Goal: Task Accomplishment & Management: Complete application form

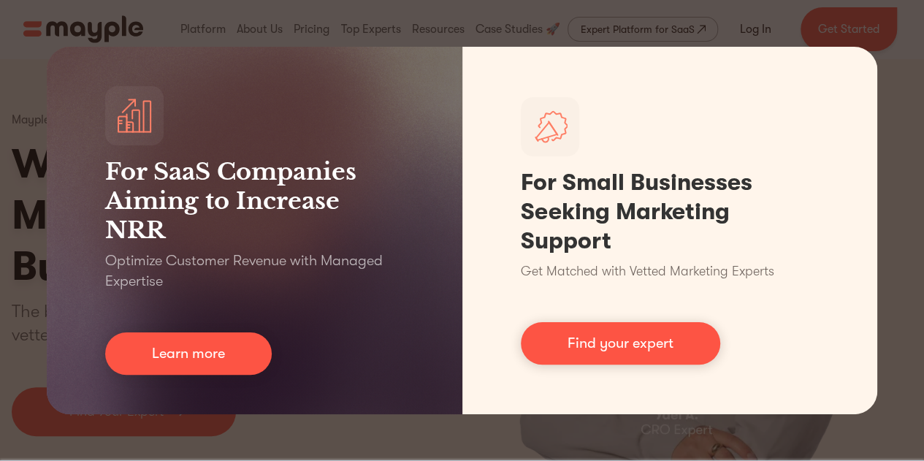
click at [836, 9] on div "For SaaS Companies Aiming to Increase NRR Optimize Customer Revenue with Manage…" at bounding box center [462, 230] width 924 height 461
click at [749, 11] on div "For SaaS Companies Aiming to Increase NRR Optimize Customer Revenue with Manage…" at bounding box center [462, 230] width 924 height 461
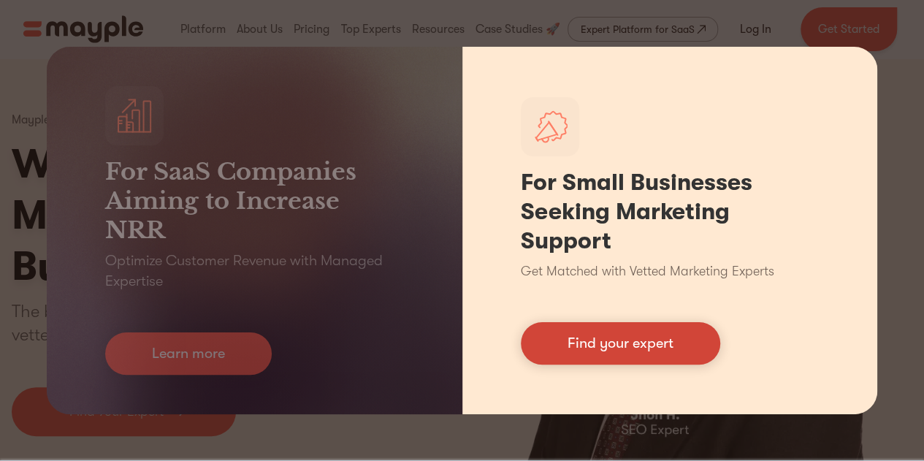
click at [633, 363] on link "Find your expert" at bounding box center [620, 343] width 199 height 42
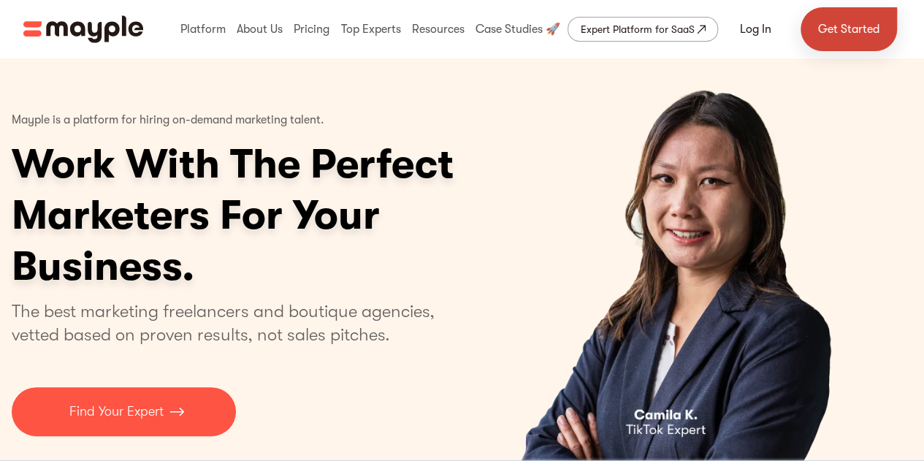
click at [843, 20] on link "Get Started" at bounding box center [848, 29] width 96 height 44
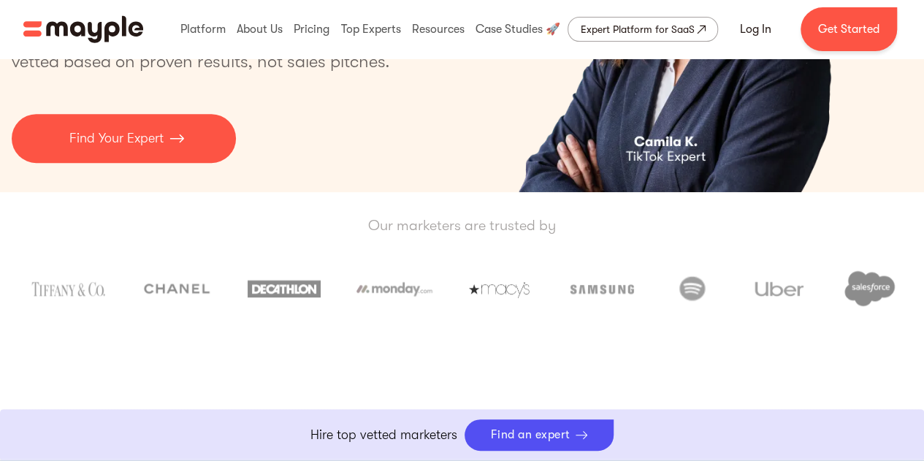
scroll to position [286, 0]
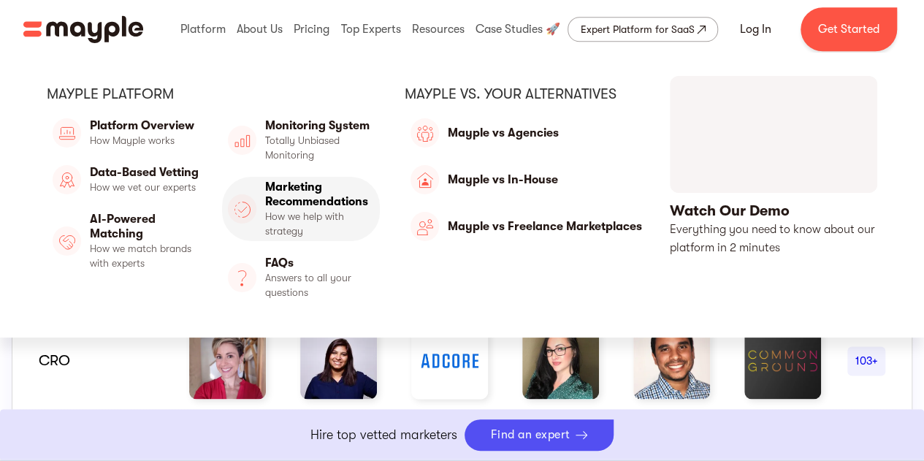
scroll to position [819, 0]
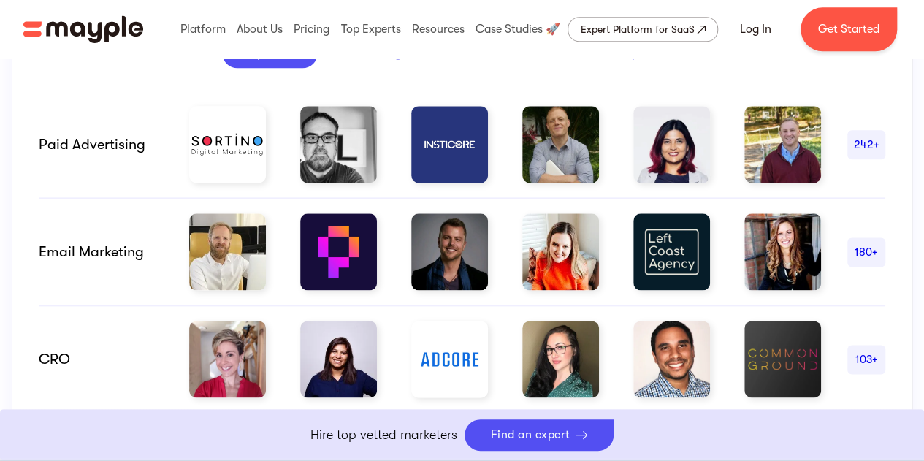
click at [516, 437] on link "Boost Your eCommerce Business Mayple's in your corner to help you make the righ…" at bounding box center [462, 435] width 924 height 52
